Goal: Task Accomplishment & Management: Manage account settings

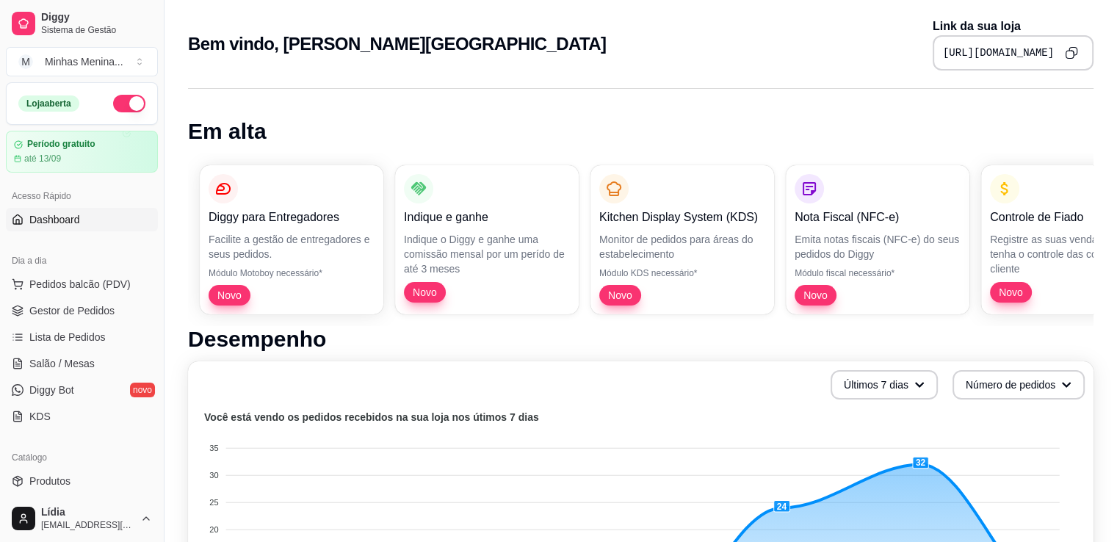
click at [1064, 58] on button "Copy to clipboard" at bounding box center [1072, 53] width 24 height 24
click at [81, 291] on button "Pedidos balcão (PDV)" at bounding box center [82, 285] width 152 height 24
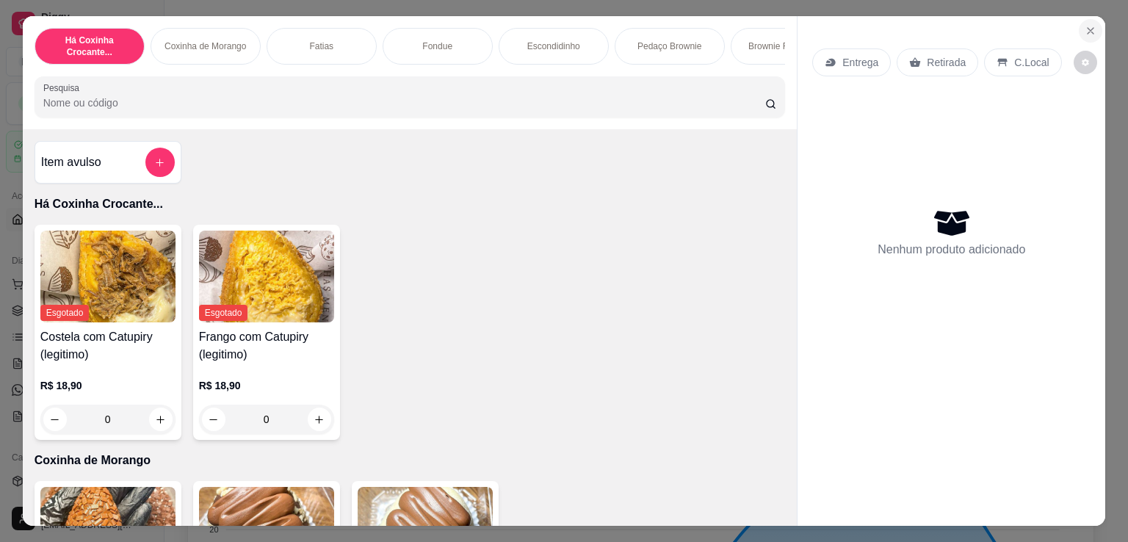
click at [1088, 28] on icon "Close" at bounding box center [1091, 31] width 6 height 6
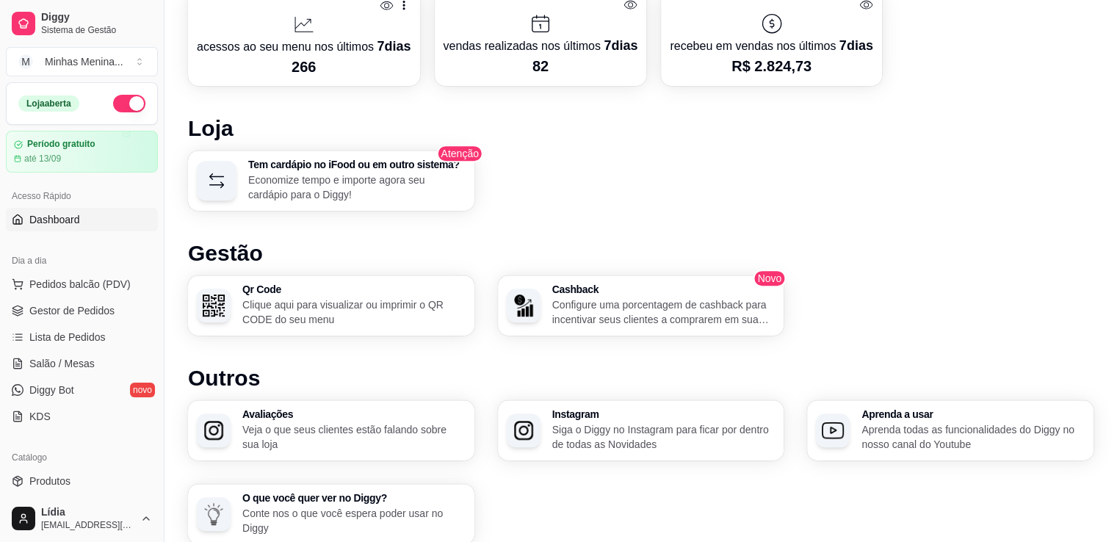
scroll to position [765, 0]
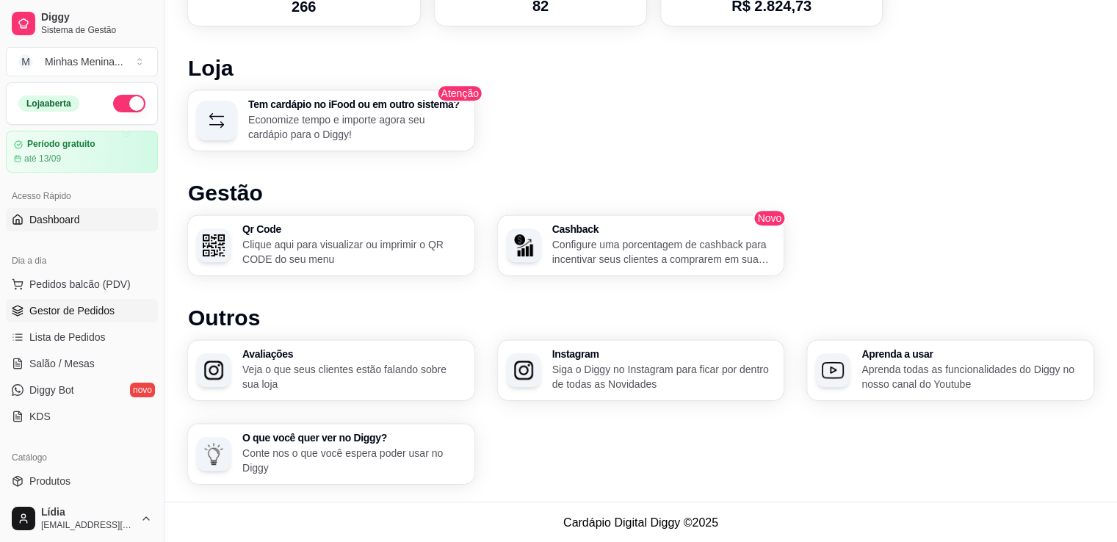
click at [84, 320] on link "Gestor de Pedidos" at bounding box center [82, 311] width 152 height 24
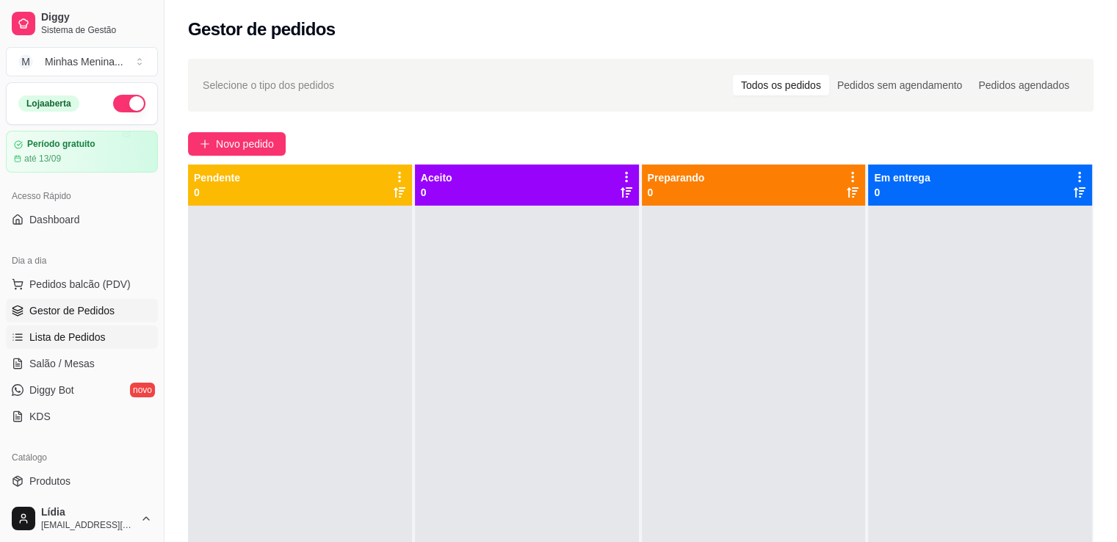
click at [82, 337] on span "Lista de Pedidos" at bounding box center [67, 337] width 76 height 15
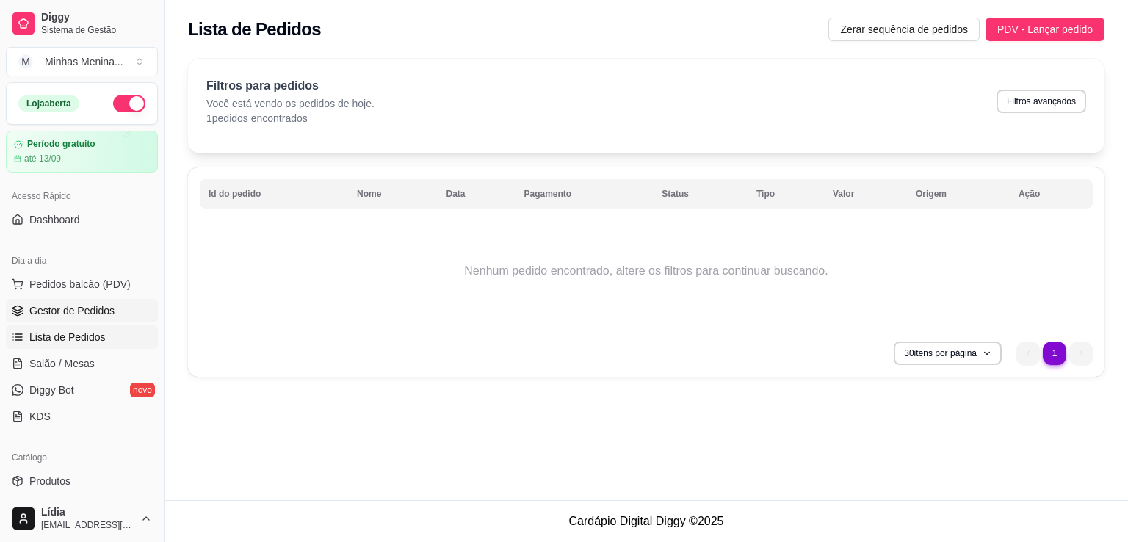
click at [100, 304] on span "Gestor de Pedidos" at bounding box center [71, 310] width 85 height 15
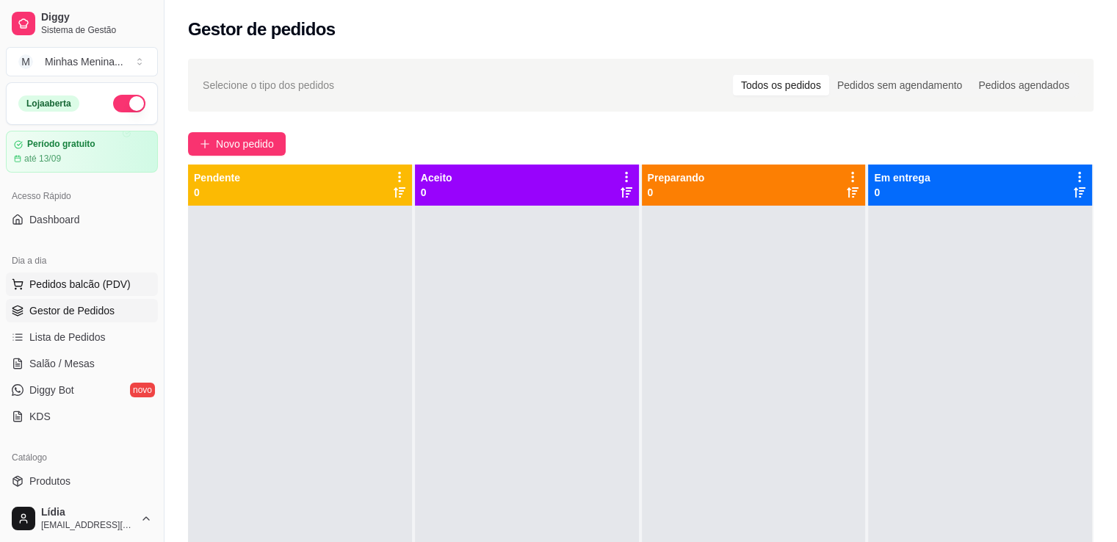
click at [101, 286] on span "Pedidos balcão (PDV)" at bounding box center [79, 284] width 101 height 15
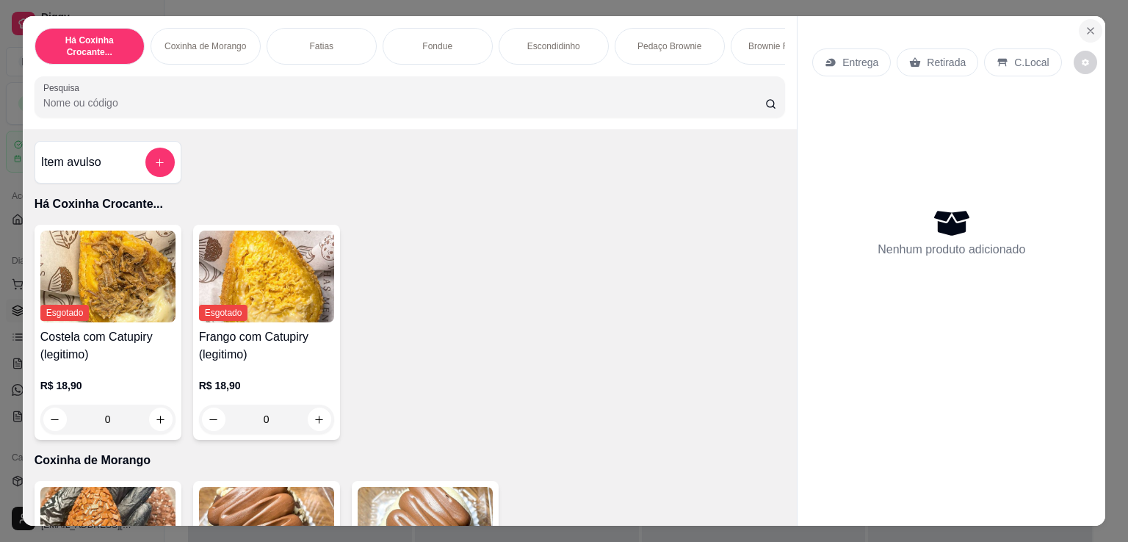
click at [1089, 29] on icon "Close" at bounding box center [1091, 31] width 12 height 12
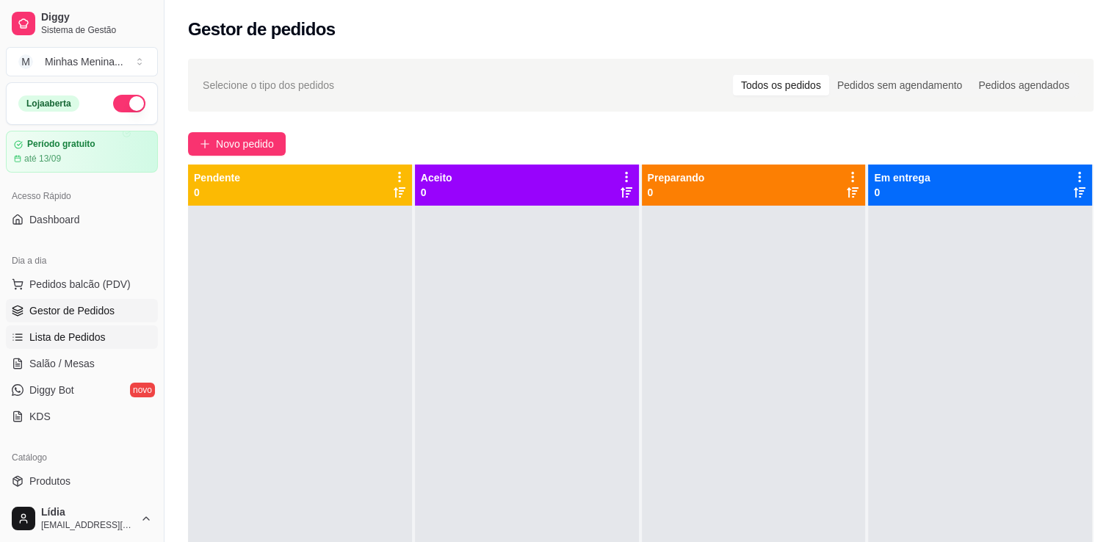
click at [67, 336] on span "Lista de Pedidos" at bounding box center [67, 337] width 76 height 15
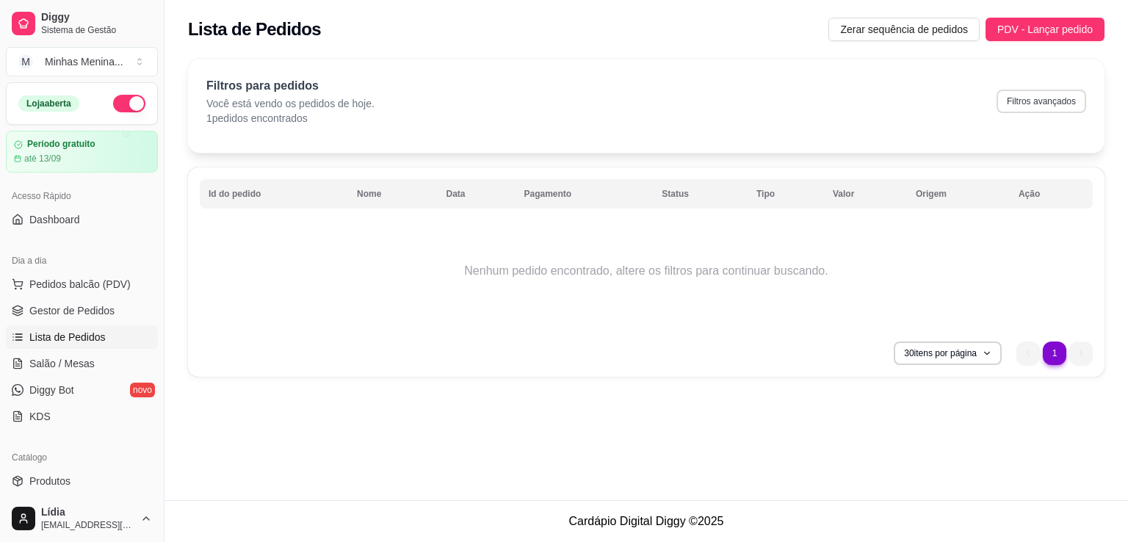
click at [1037, 107] on button "Filtros avançados" at bounding box center [1042, 102] width 90 height 24
select select "0"
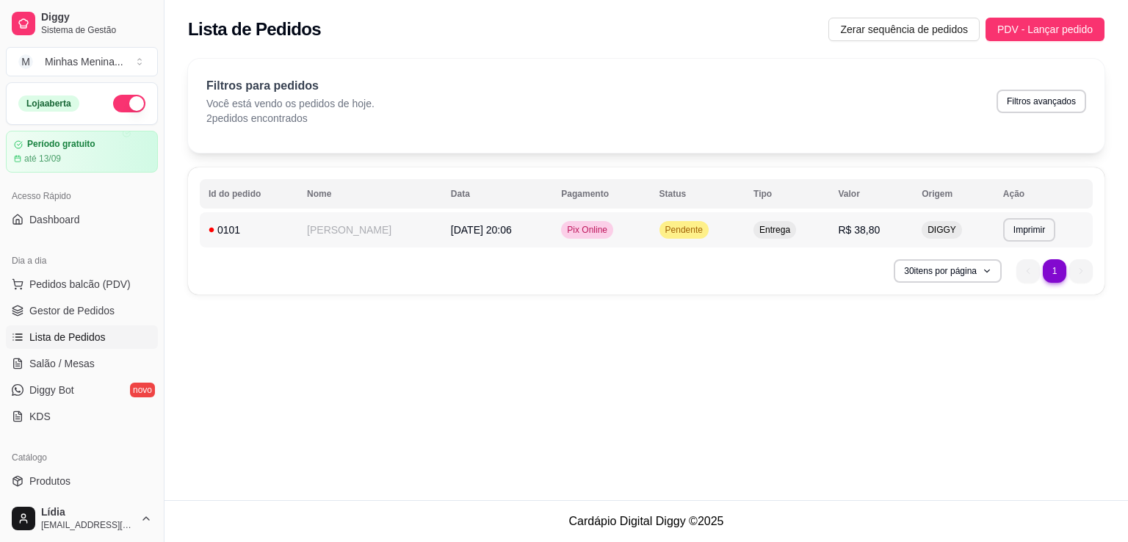
click at [517, 238] on td "[DATE] 20:06" at bounding box center [497, 229] width 111 height 35
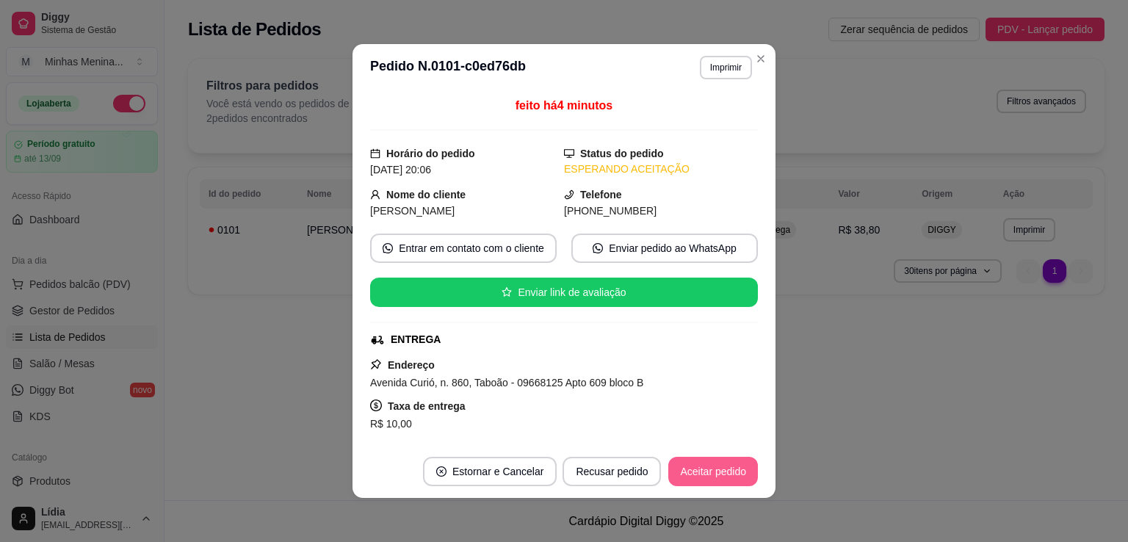
click at [691, 474] on button "Aceitar pedido" at bounding box center [714, 471] width 90 height 29
click at [691, 474] on button "Mover para preparo" at bounding box center [701, 472] width 110 height 29
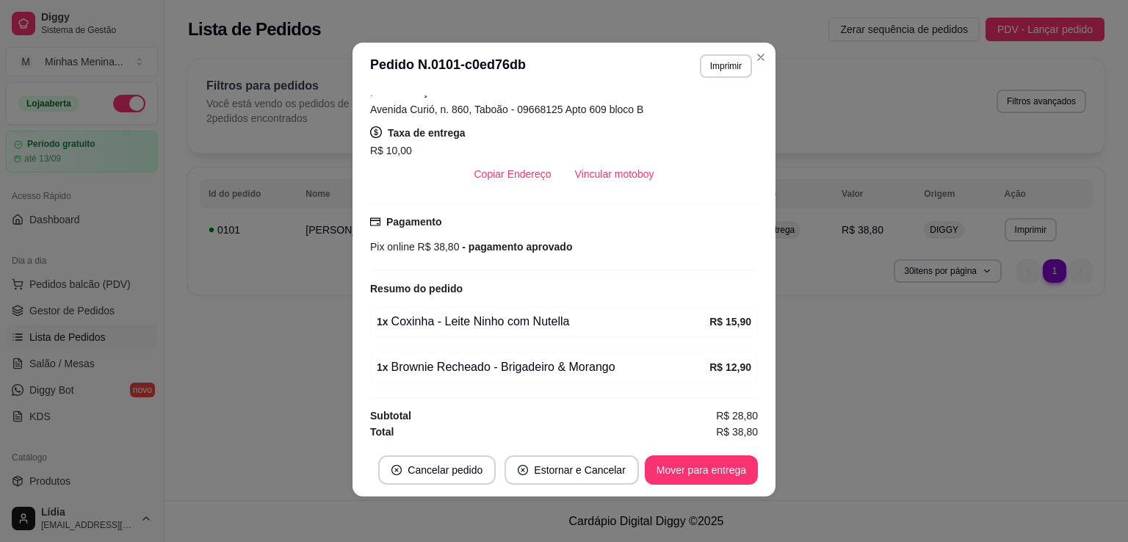
scroll to position [3, 0]
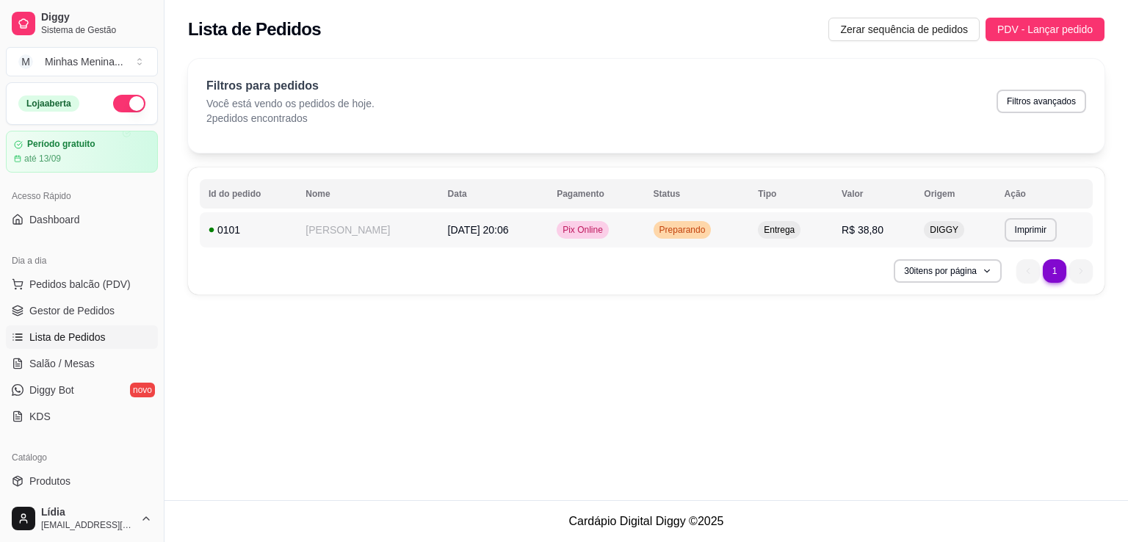
click at [602, 244] on td "Pix Online" at bounding box center [596, 229] width 96 height 35
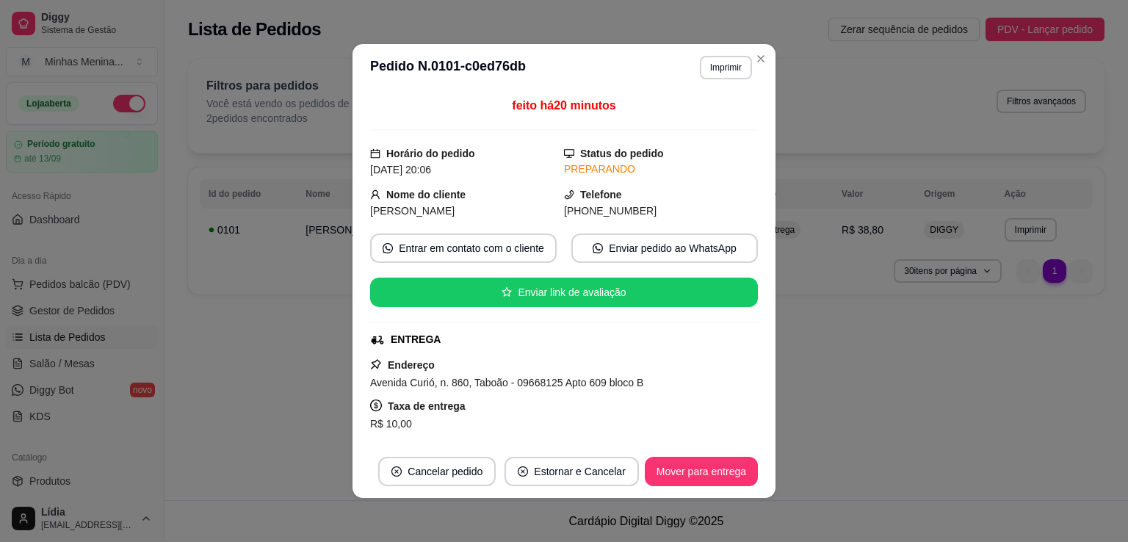
scroll to position [272, 0]
